Goal: Transaction & Acquisition: Purchase product/service

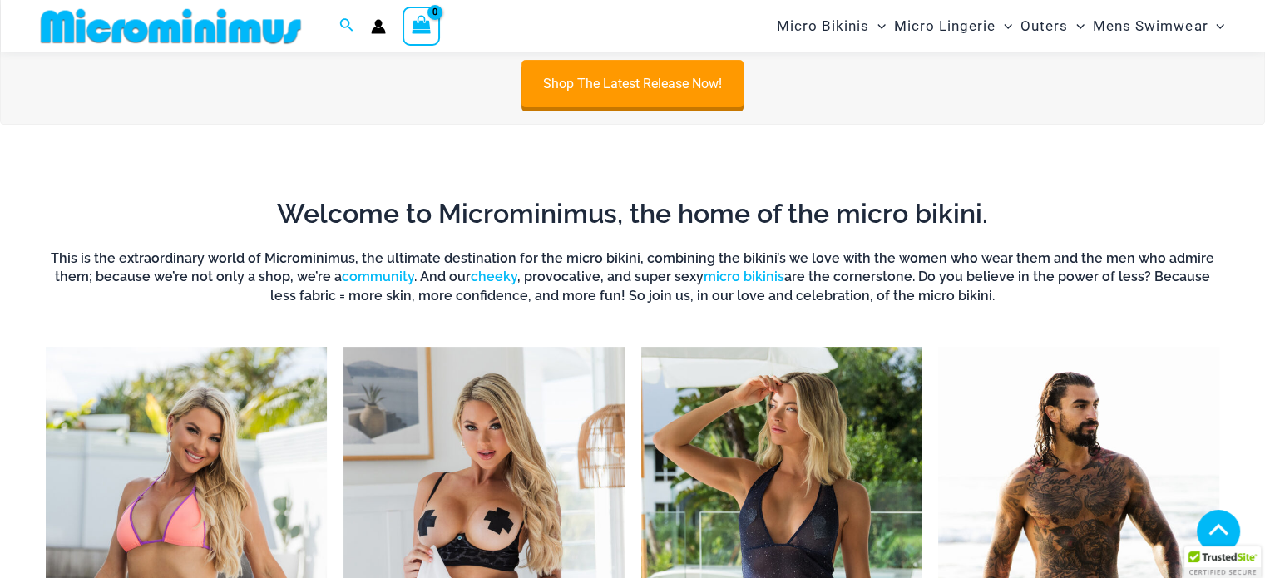
scroll to position [984, 0]
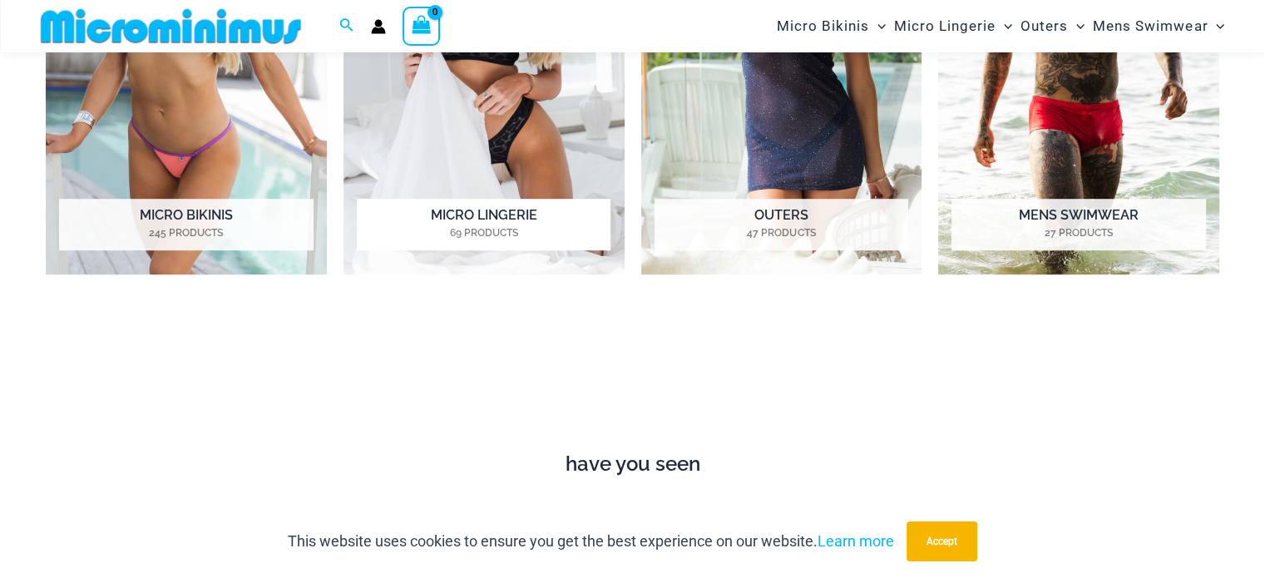
click at [551, 120] on img "Visit product category Micro Lingerie" at bounding box center [484, 57] width 281 height 433
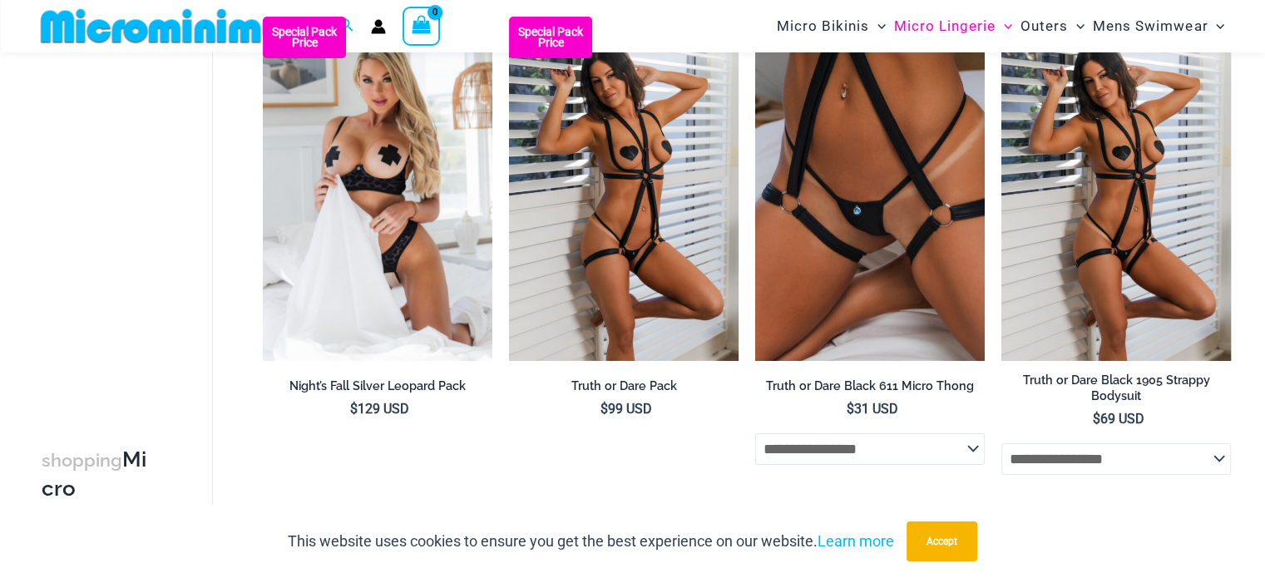
scroll to position [298, 0]
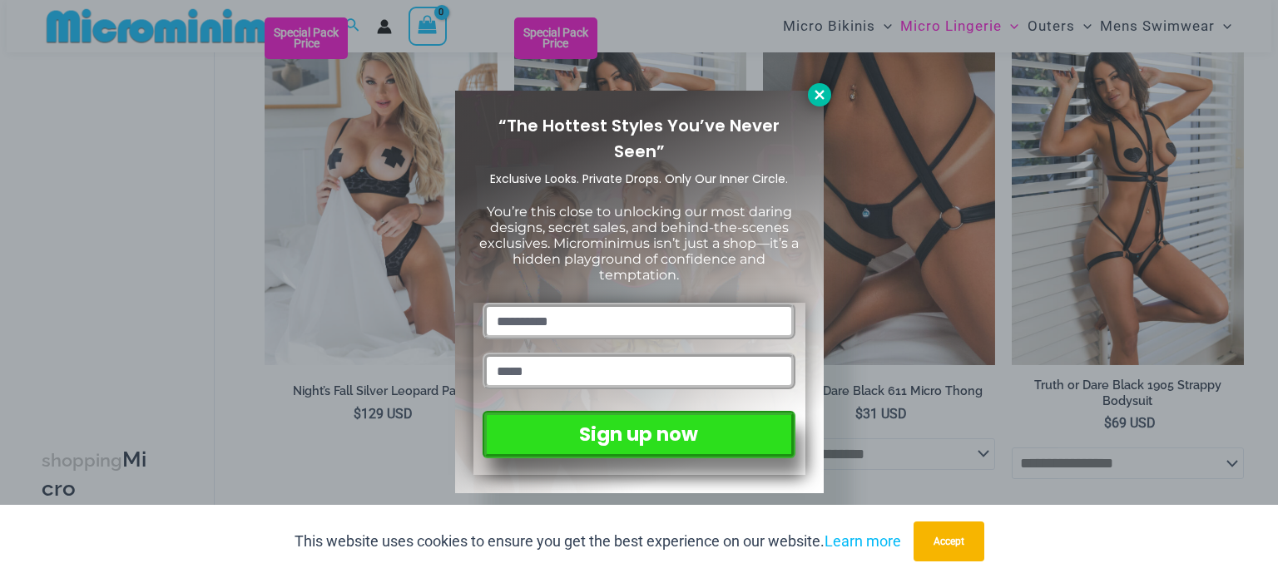
click at [815, 94] on icon at bounding box center [819, 94] width 15 height 15
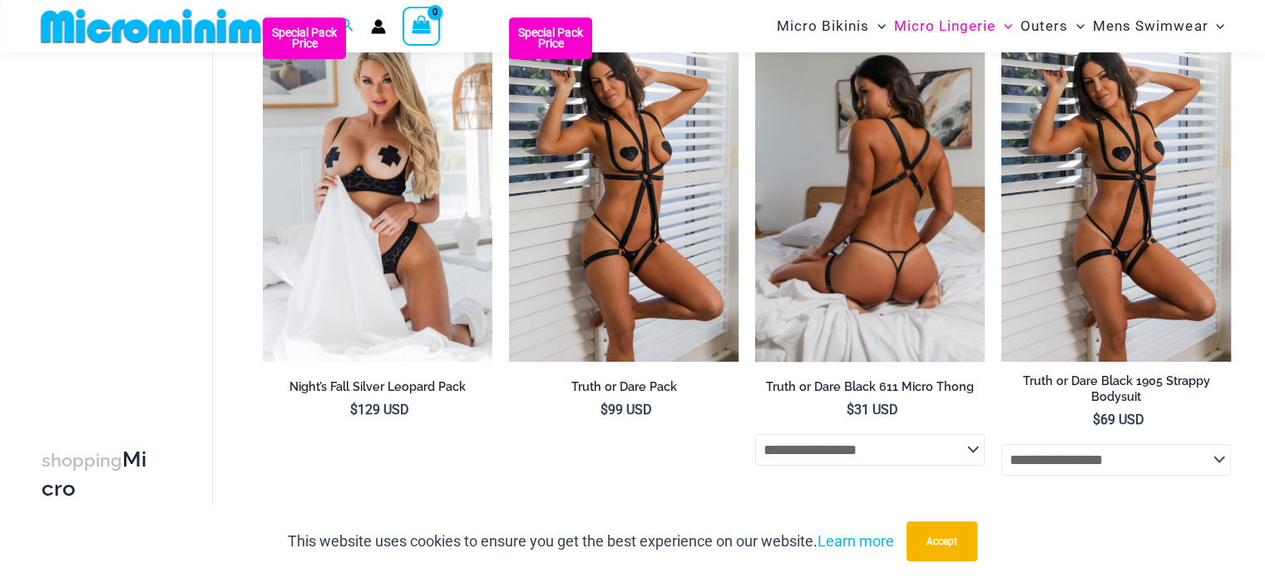
click at [912, 235] on img at bounding box center [870, 189] width 230 height 344
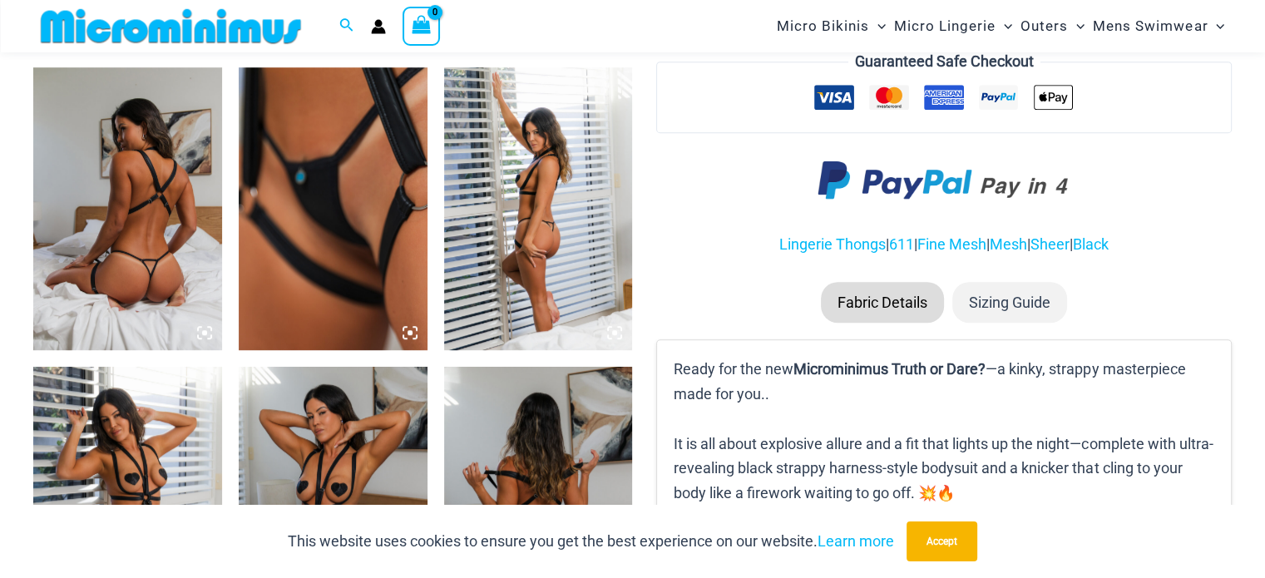
drag, startPoint x: 1271, startPoint y: 46, endPoint x: 1265, endPoint y: 132, distance: 86.7
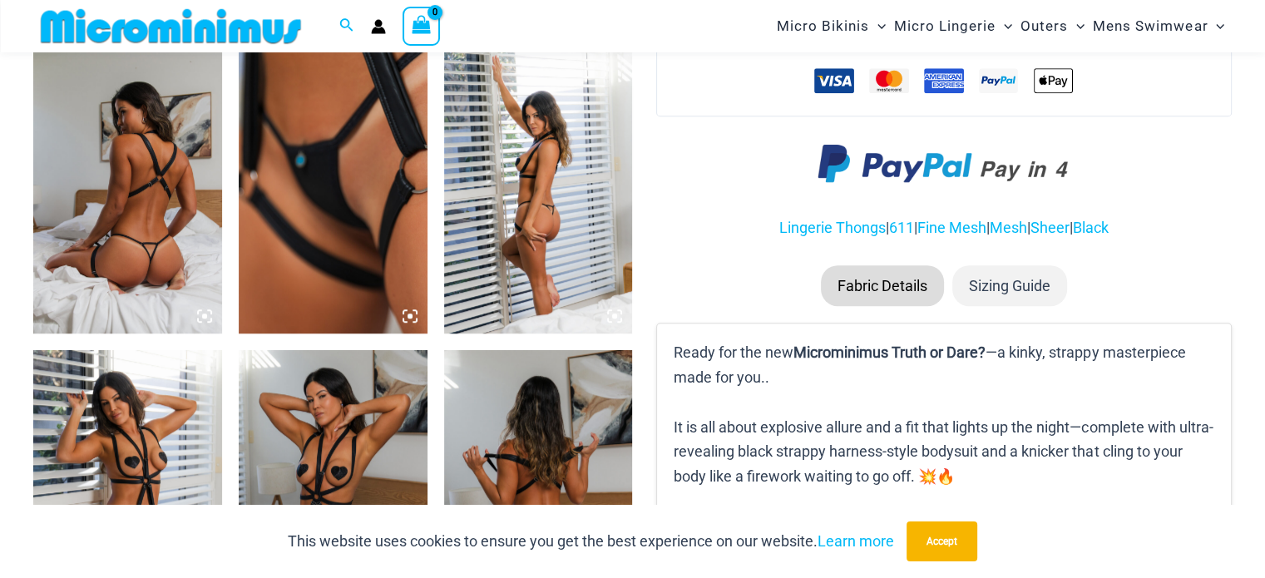
click at [133, 250] on img at bounding box center [127, 192] width 189 height 283
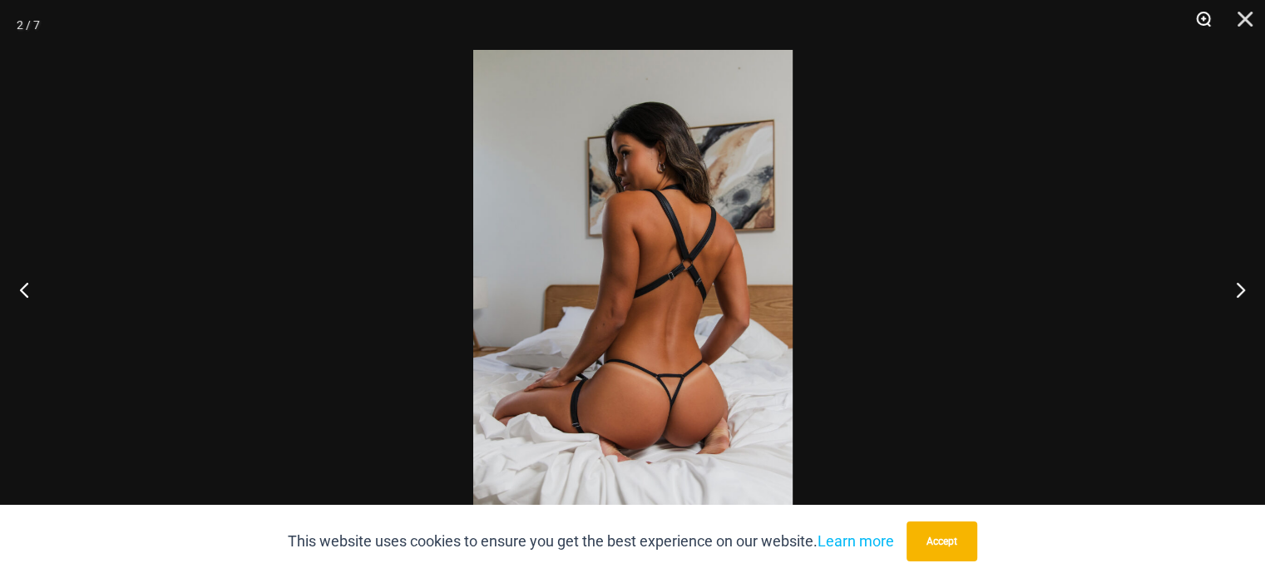
click at [1198, 22] on button "Zoom" at bounding box center [1198, 25] width 42 height 50
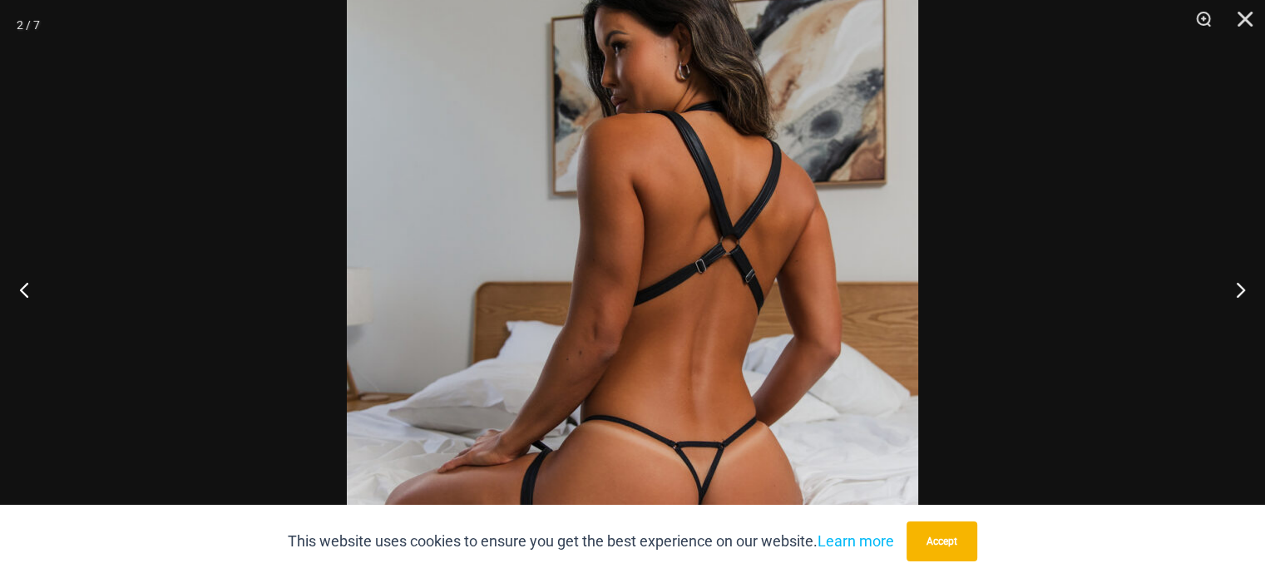
scroll to position [1452, 0]
click at [977, 545] on button "Accept" at bounding box center [942, 542] width 71 height 40
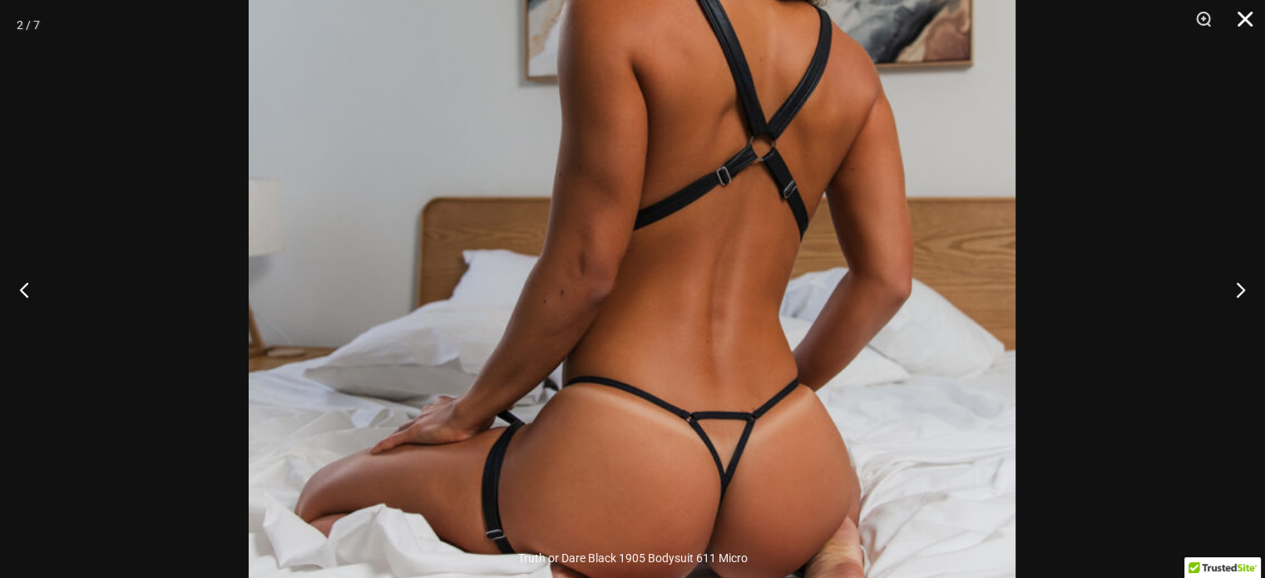
click at [1244, 15] on button "Close" at bounding box center [1240, 25] width 42 height 50
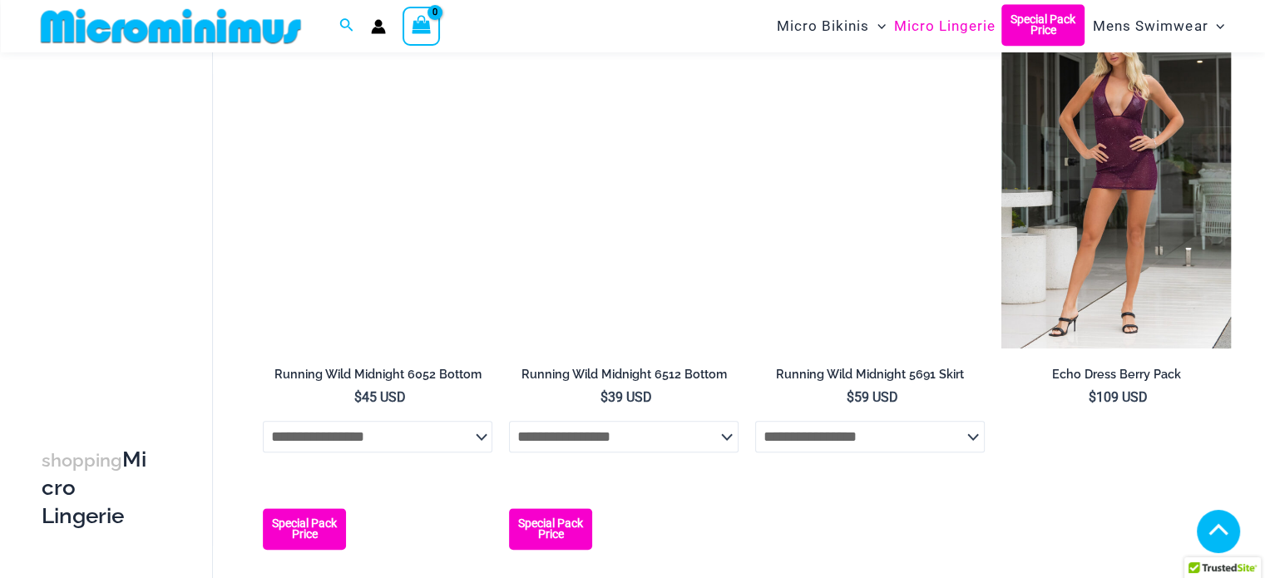
scroll to position [1344, 0]
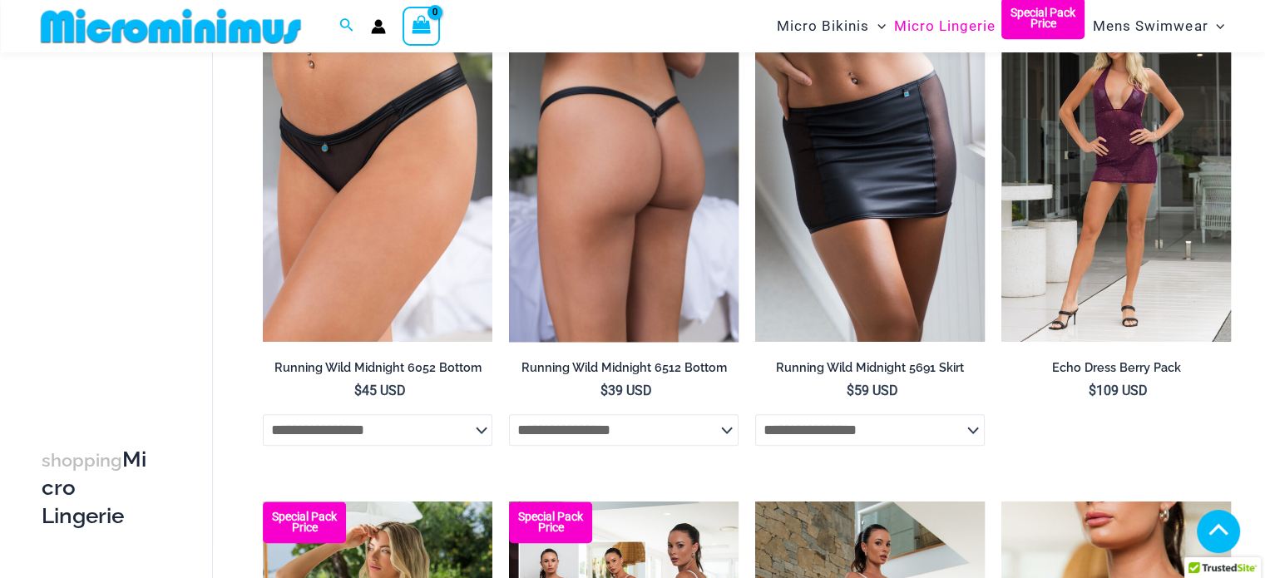
click at [633, 342] on img at bounding box center [624, 170] width 230 height 344
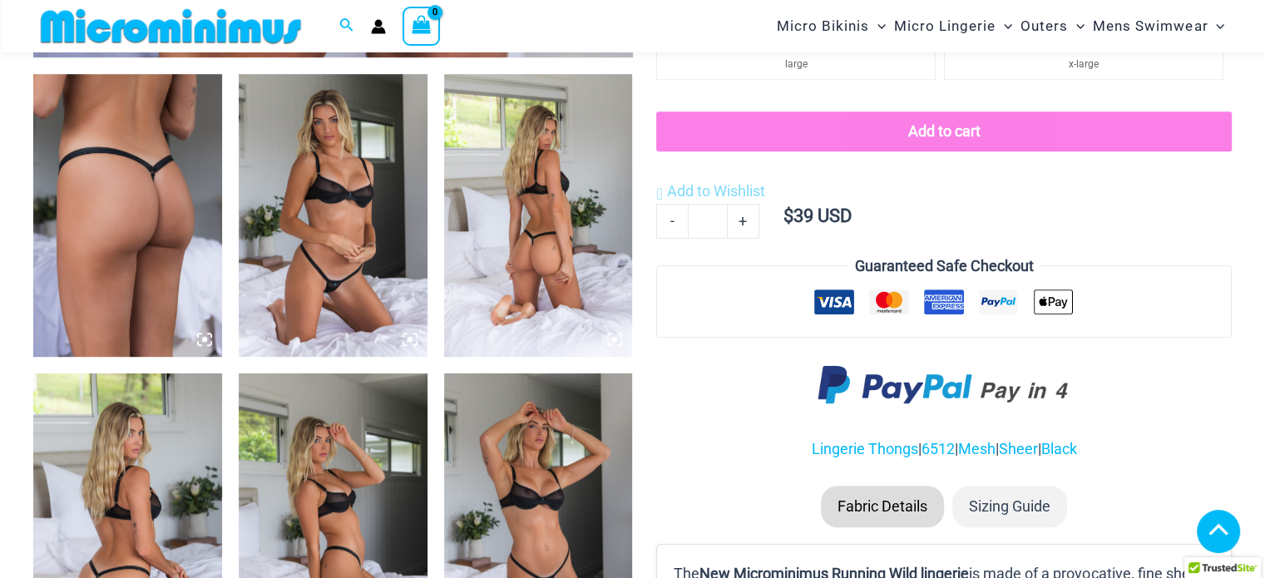
scroll to position [1505, 0]
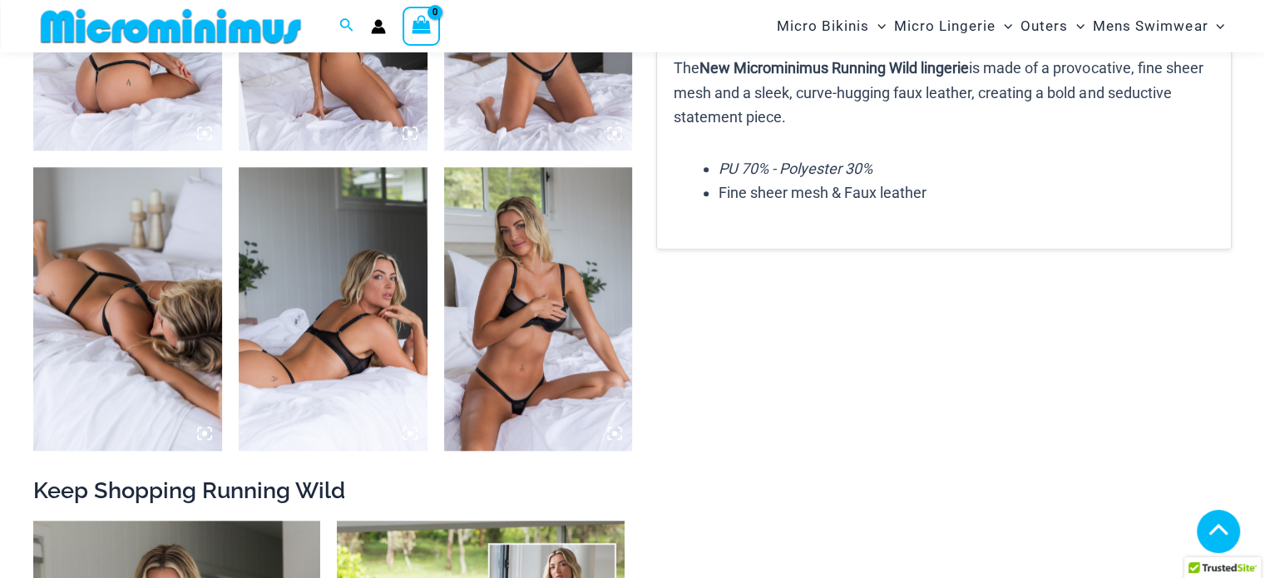
click at [126, 99] on img at bounding box center [127, 9] width 189 height 283
